Goal: Find contact information: Find contact information

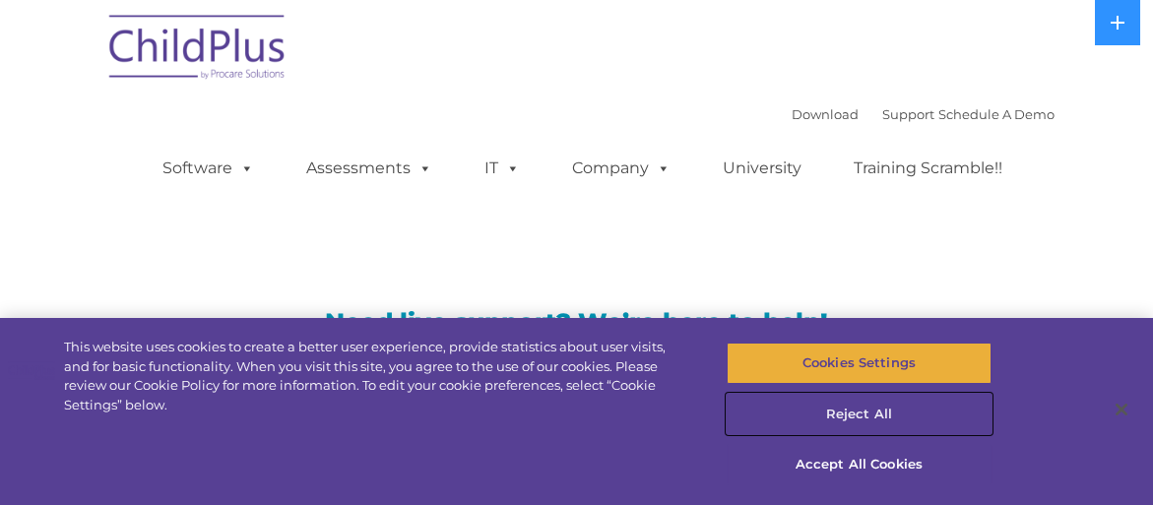
drag, startPoint x: 862, startPoint y: 415, endPoint x: 898, endPoint y: 379, distance: 50.8
click at [898, 379] on div "Cookies Settings Reject All Accept All Cookies" at bounding box center [858, 421] width 265 height 167
click at [883, 360] on button "Cookies Settings" at bounding box center [858, 363] width 265 height 41
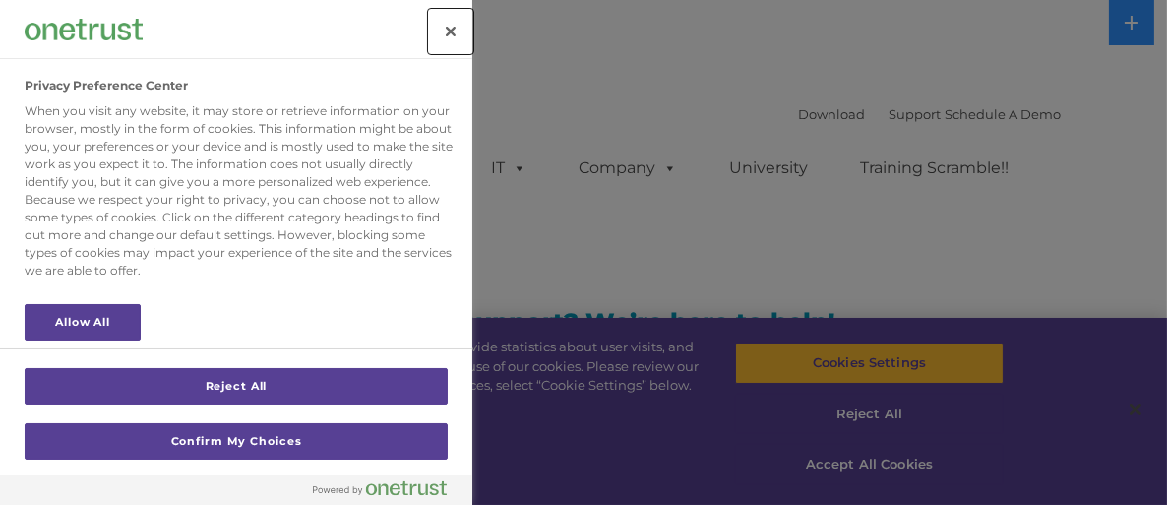
click at [452, 36] on button "Close" at bounding box center [450, 31] width 43 height 43
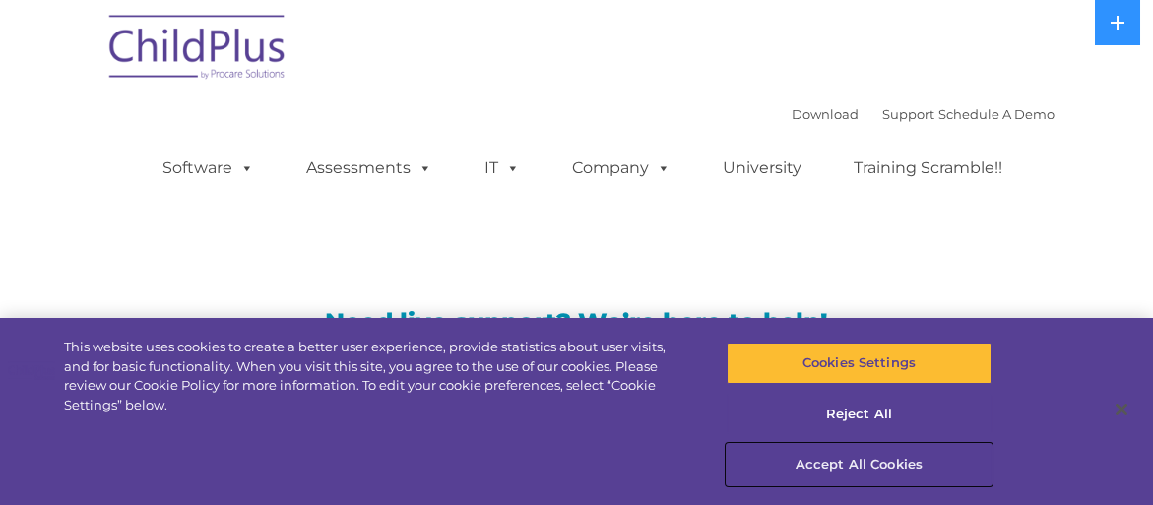
click at [856, 465] on button "Accept All Cookies" at bounding box center [858, 464] width 265 height 41
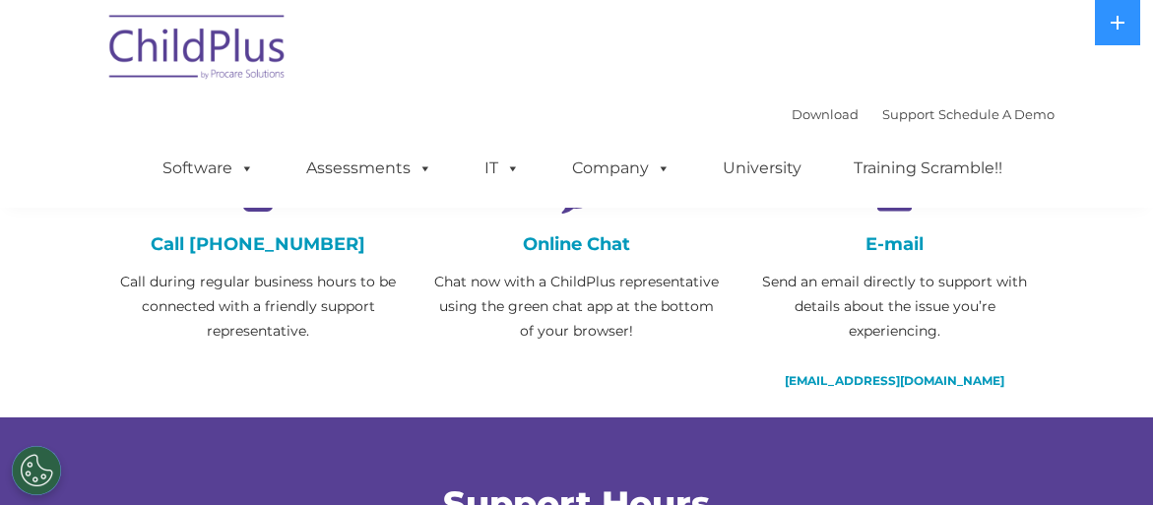
scroll to position [393, 0]
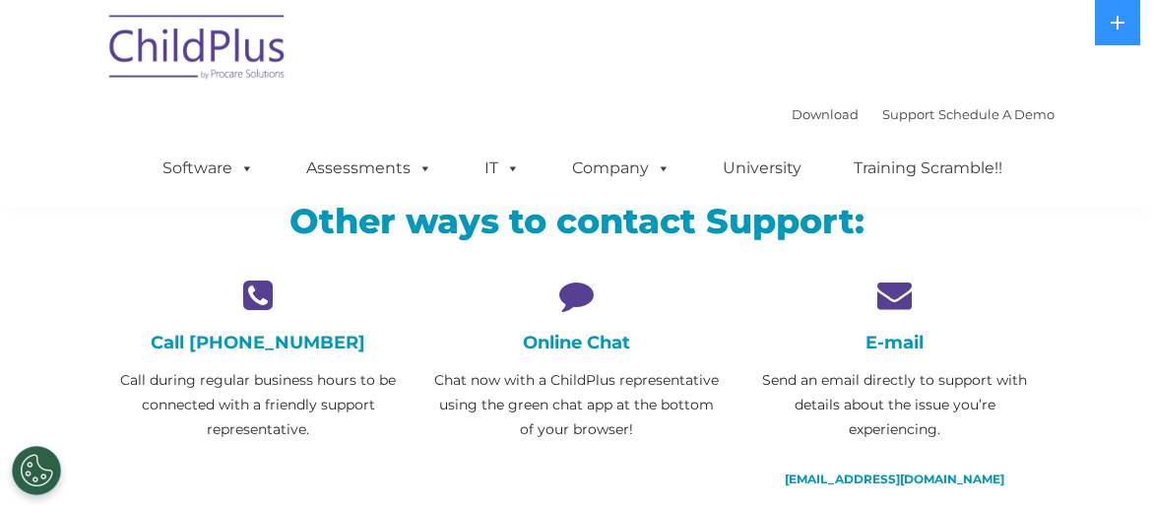
click at [560, 338] on h4 "Online Chat" at bounding box center [576, 343] width 288 height 22
click at [548, 387] on p "Chat now with a ChildPlus representative using the green chat app at the bottom…" at bounding box center [576, 405] width 288 height 74
click at [581, 378] on p "Chat now with a ChildPlus representative using the green chat app at the bottom…" at bounding box center [576, 405] width 288 height 74
click at [583, 377] on p "Chat now with a ChildPlus representative using the green chat app at the bottom…" at bounding box center [576, 405] width 288 height 74
click at [901, 343] on h4 "E-mail" at bounding box center [894, 343] width 288 height 22
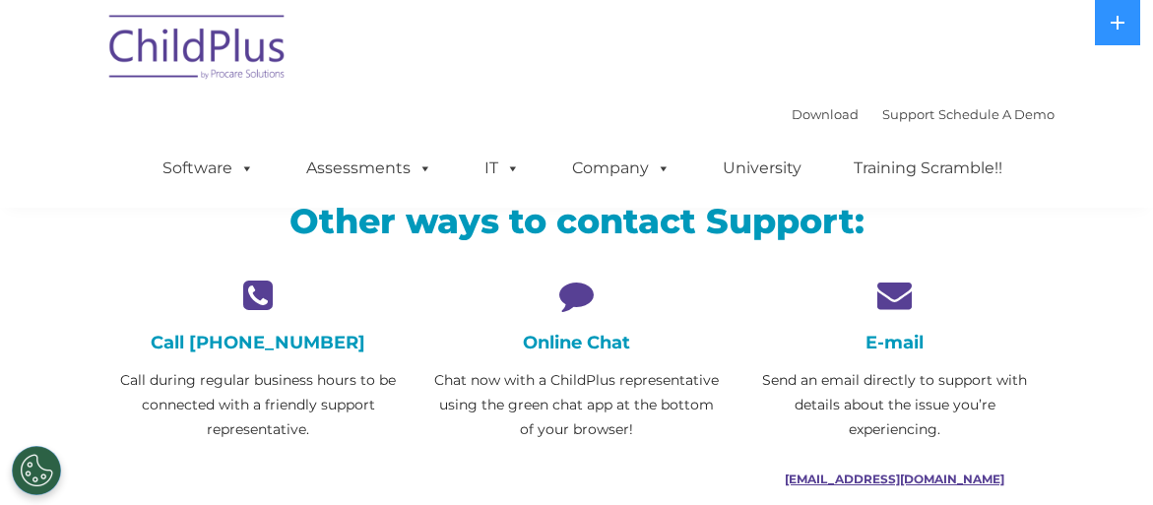
click at [875, 480] on link "[EMAIL_ADDRESS][DOMAIN_NAME]" at bounding box center [895, 479] width 220 height 15
